Goal: Transaction & Acquisition: Download file/media

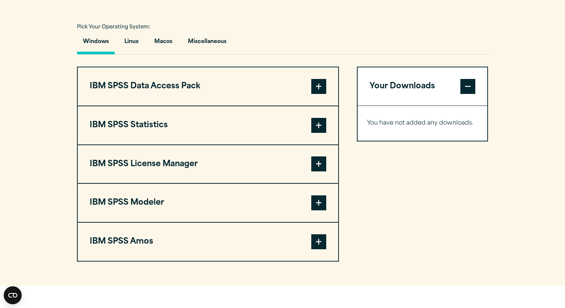
scroll to position [534, 0]
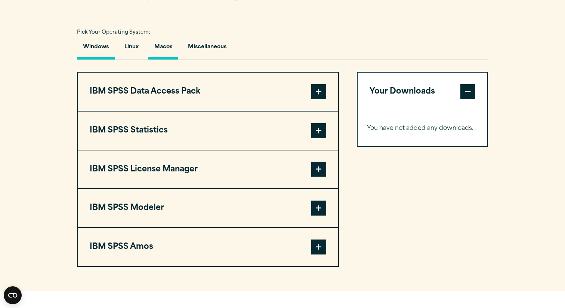
click at [167, 52] on button "Macos" at bounding box center [163, 48] width 30 height 21
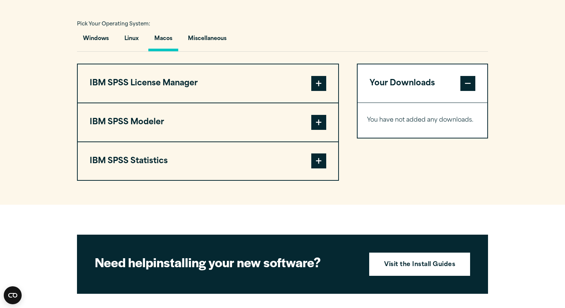
scroll to position [538, 0]
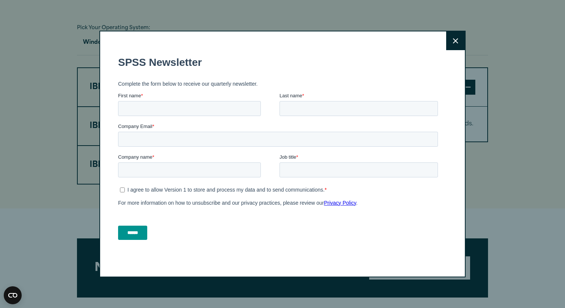
click at [318, 121] on fieldset "First name * Last name *" at bounding box center [279, 107] width 323 height 31
click at [458, 41] on icon at bounding box center [455, 41] width 5 height 6
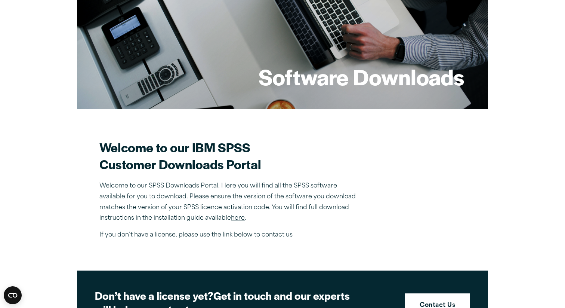
scroll to position [101, 0]
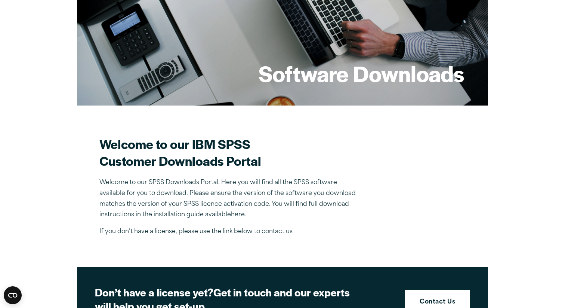
click at [238, 216] on link "here" at bounding box center [238, 215] width 14 height 6
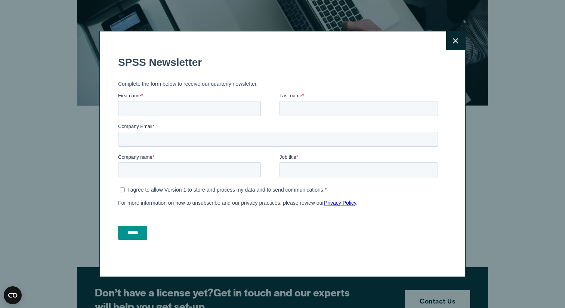
click at [460, 37] on button "Close" at bounding box center [455, 40] width 19 height 19
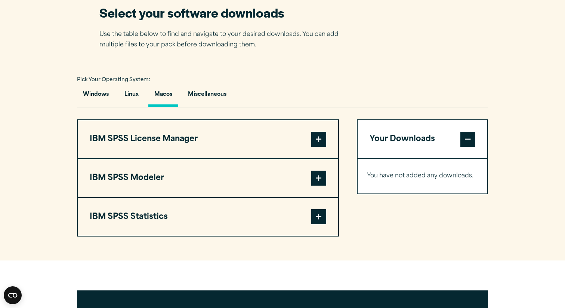
scroll to position [487, 0]
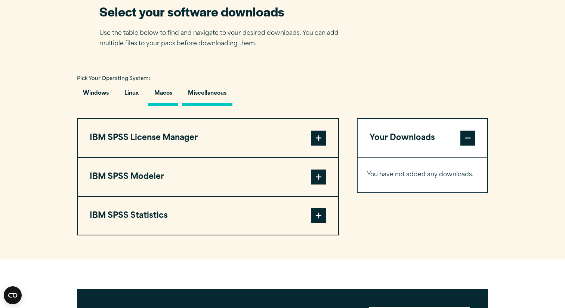
click at [223, 98] on button "Miscellaneous" at bounding box center [207, 94] width 50 height 21
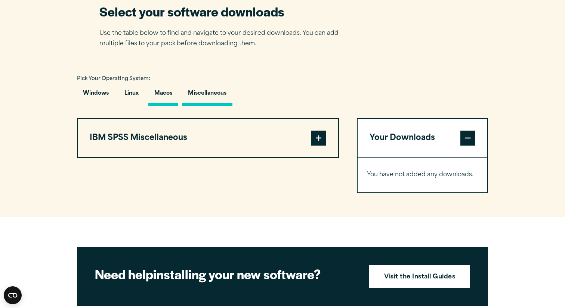
click at [163, 96] on button "Macos" at bounding box center [163, 94] width 30 height 21
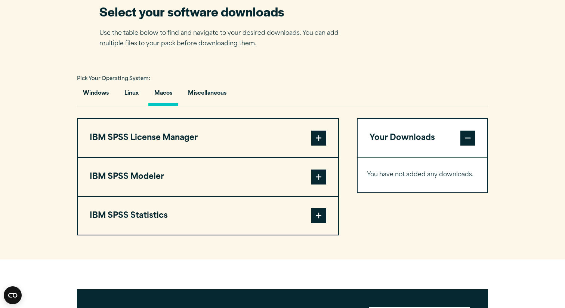
click at [317, 223] on span at bounding box center [318, 215] width 15 height 15
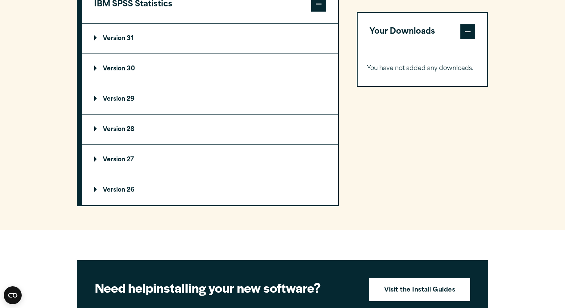
scroll to position [686, 0]
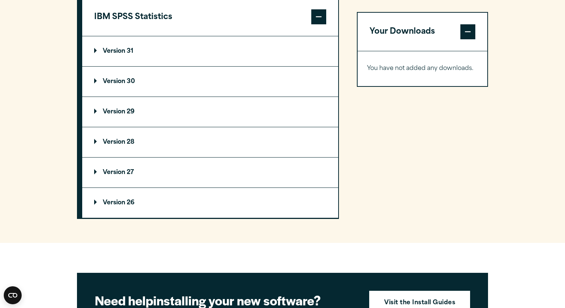
click at [97, 52] on p "Version 31" at bounding box center [113, 51] width 39 height 6
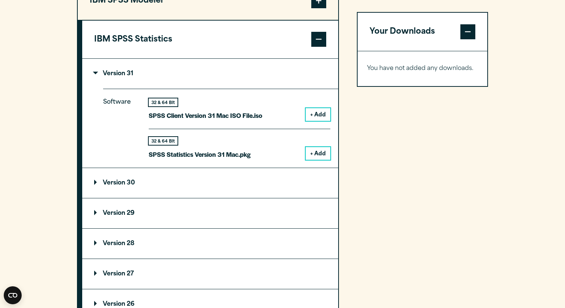
scroll to position [657, 0]
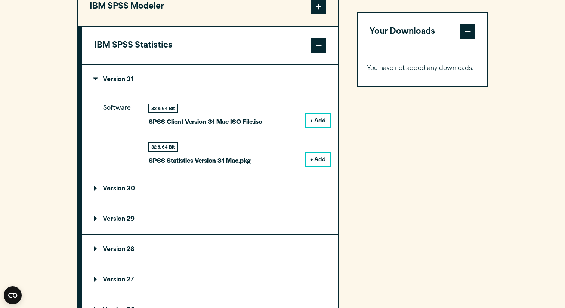
click at [320, 157] on button "+ Add" at bounding box center [318, 159] width 25 height 13
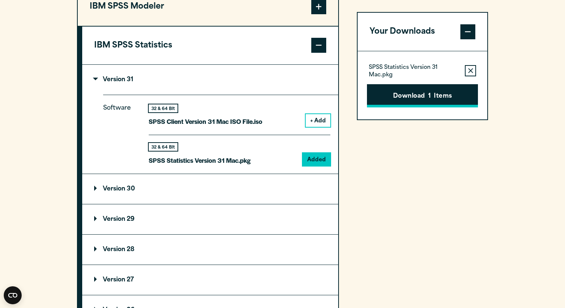
click at [411, 101] on button "Download 1 Items" at bounding box center [422, 95] width 111 height 23
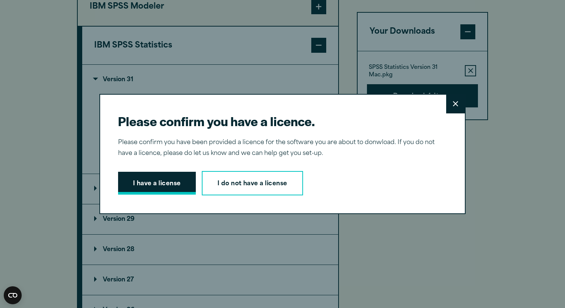
click at [161, 186] on button "I have a license" at bounding box center [157, 183] width 78 height 23
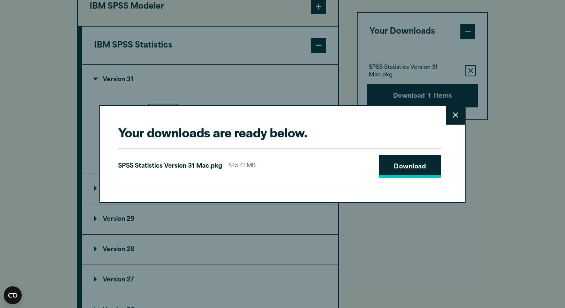
click at [430, 166] on link "Download" at bounding box center [410, 166] width 62 height 23
click at [413, 166] on link "Download" at bounding box center [410, 166] width 62 height 23
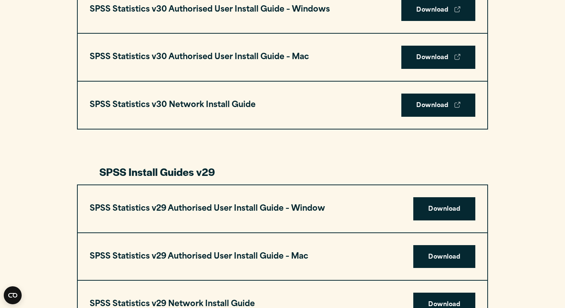
scroll to position [594, 0]
